Goal: Transaction & Acquisition: Purchase product/service

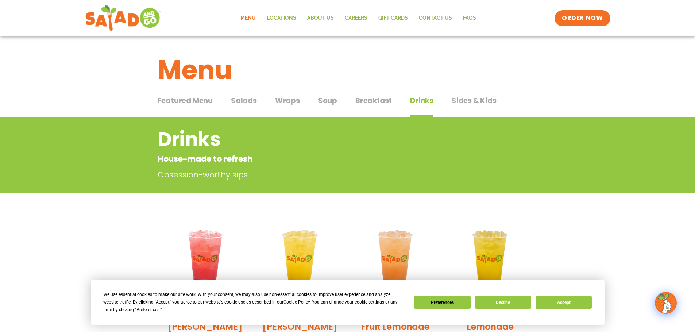
click at [245, 101] on span "Salads" at bounding box center [244, 100] width 26 height 11
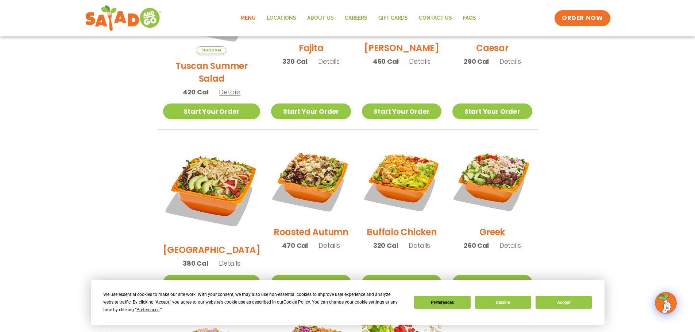
scroll to position [255, 0]
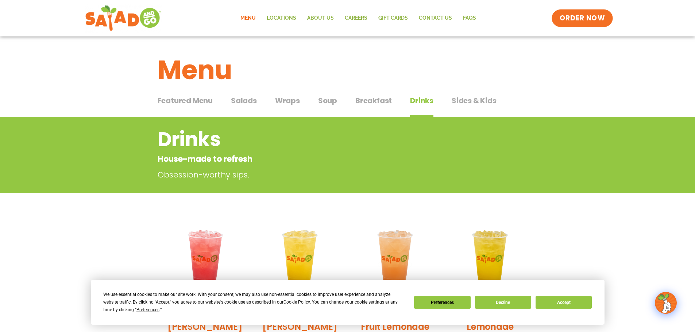
click at [584, 20] on span "ORDER NOW" at bounding box center [582, 17] width 45 height 9
